Goal: Task Accomplishment & Management: Manage account settings

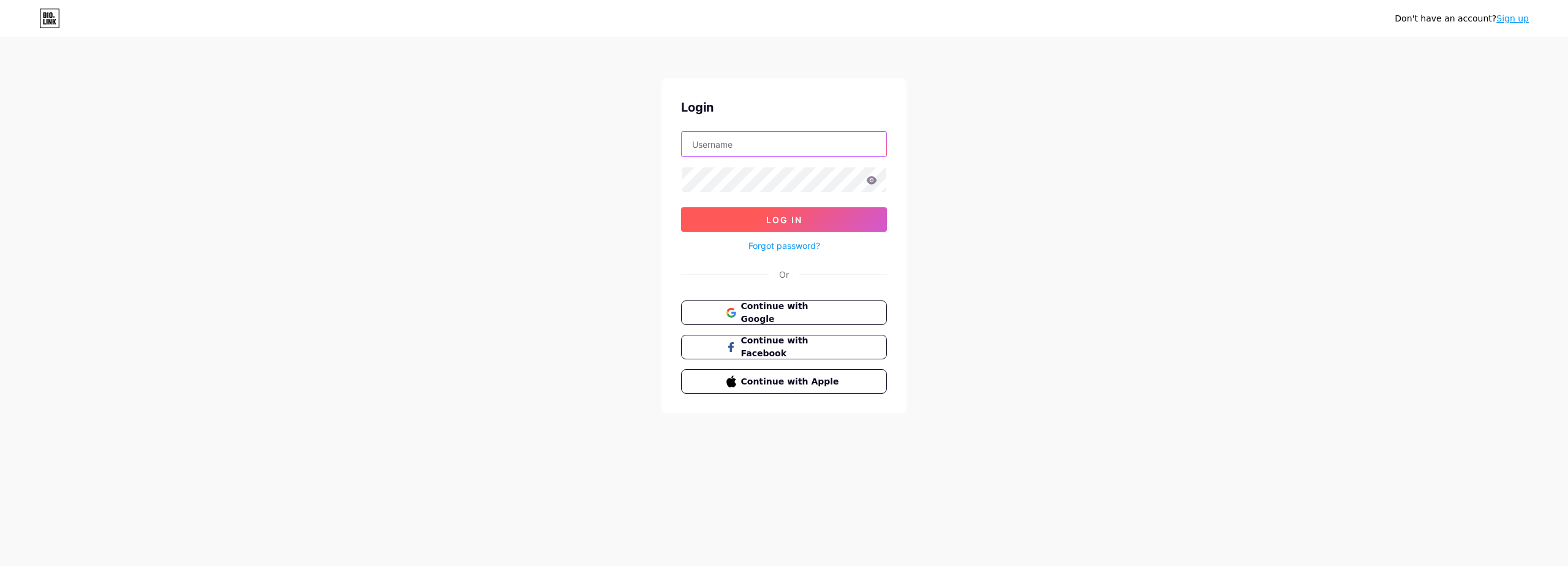
type input "muratsaatci@outlook.com"
click at [785, 216] on span "Log In" at bounding box center [784, 220] width 36 height 11
click at [796, 311] on span "Continue with Google" at bounding box center [791, 313] width 102 height 26
click at [789, 217] on span at bounding box center [784, 219] width 19 height 19
click at [808, 215] on button "Log In" at bounding box center [784, 219] width 206 height 24
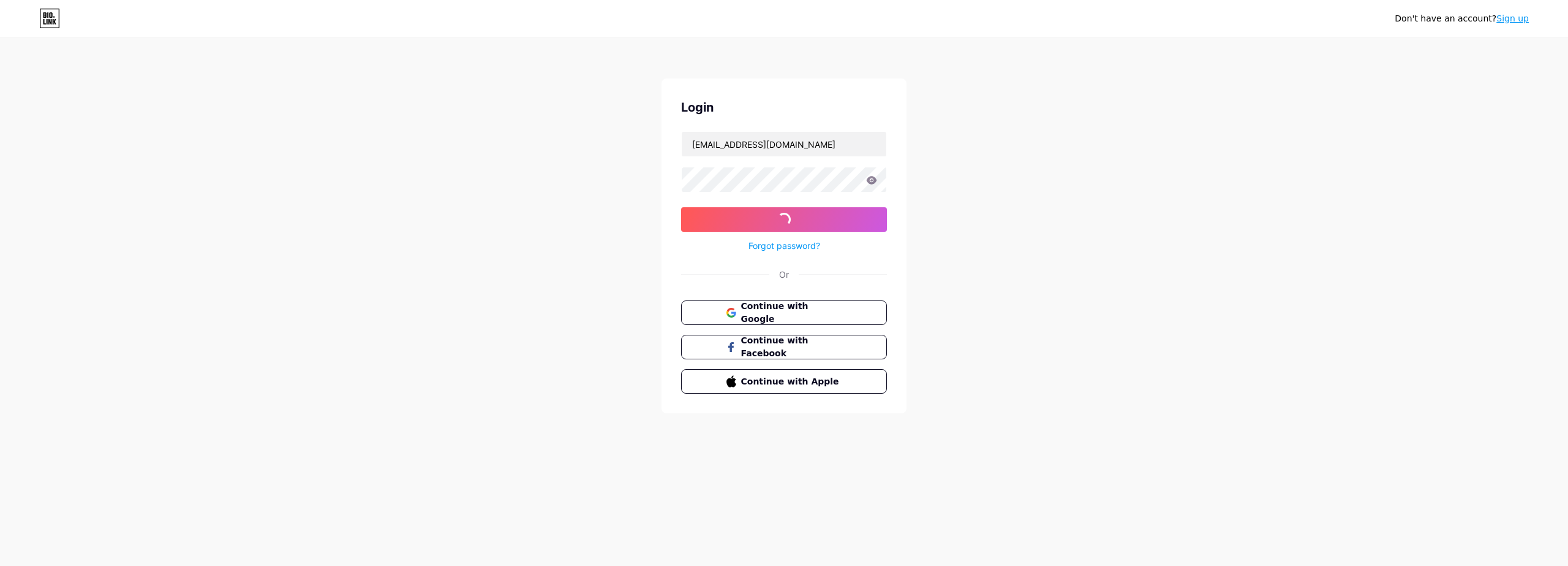
click at [983, 240] on div "Don't have an account? Sign up Login muratsaatci@outlook.com Log In Forgot pass…" at bounding box center [784, 226] width 1568 height 452
click at [1067, 99] on div "Don't have an account? Sign up Login muratsaatci@outlook.com Log In Forgot pass…" at bounding box center [784, 226] width 1568 height 452
click at [798, 314] on span "Continue with Google" at bounding box center [791, 313] width 102 height 26
type input "[EMAIL_ADDRESS][DOMAIN_NAME]"
click at [810, 315] on span "Continue with Google" at bounding box center [791, 313] width 102 height 26
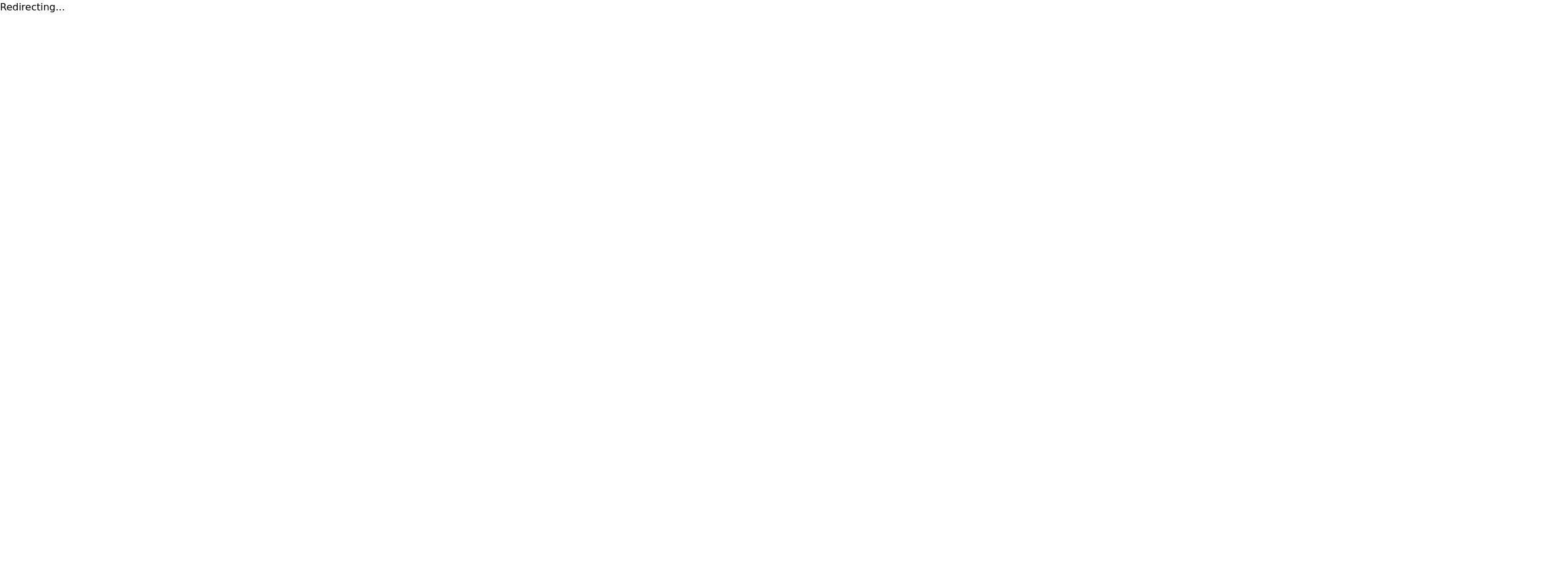
click at [1170, 14] on html "Redirecting..." at bounding box center [784, 7] width 1568 height 14
